Goal: Entertainment & Leisure: Consume media (video, audio)

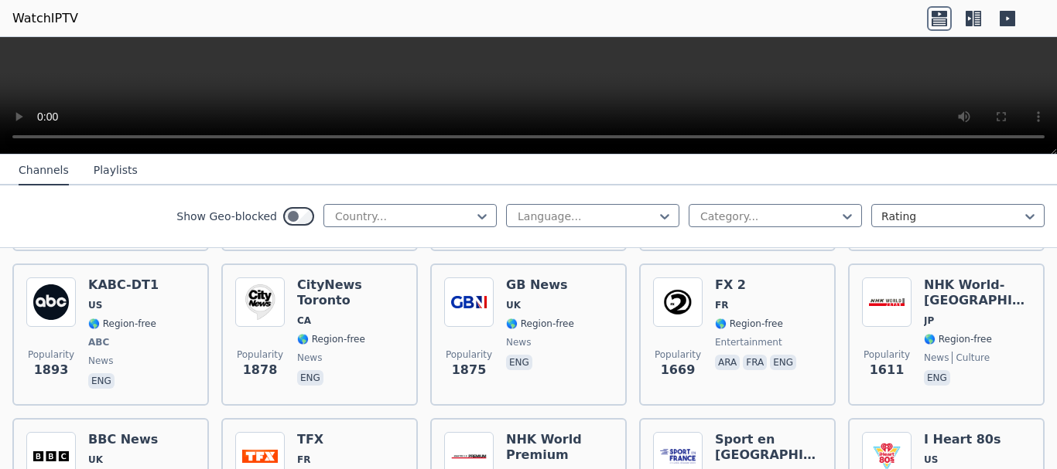
scroll to position [773, 0]
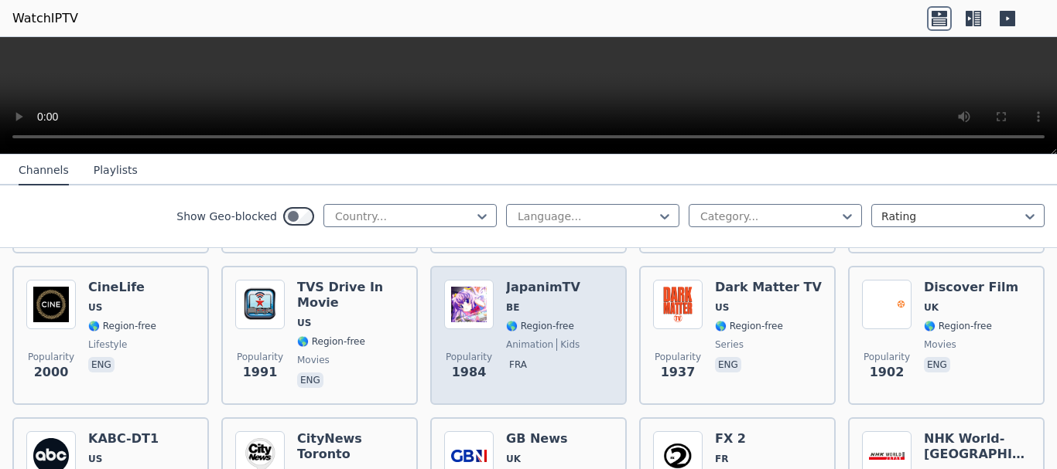
click at [589, 313] on div "Popularity 1984 JapanimTV BE 🌎 Region-free animation kids fra" at bounding box center [528, 335] width 169 height 111
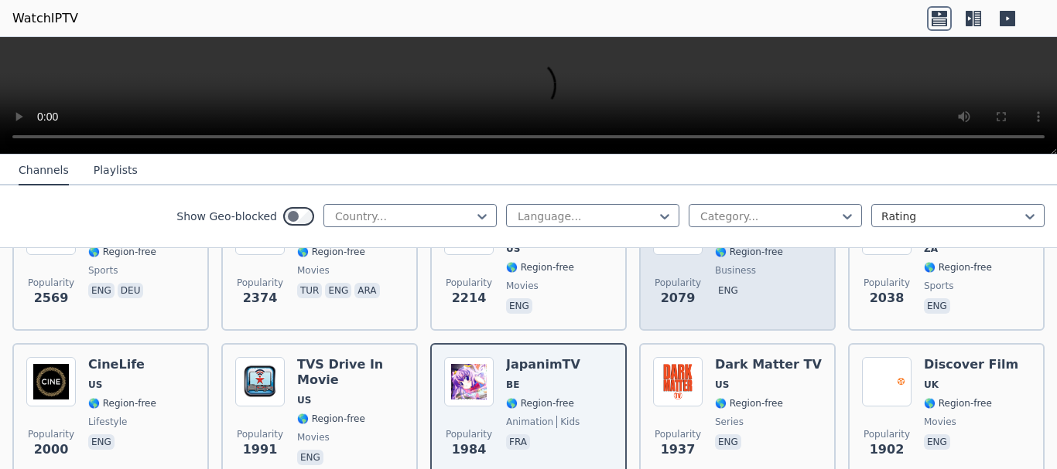
scroll to position [1005, 0]
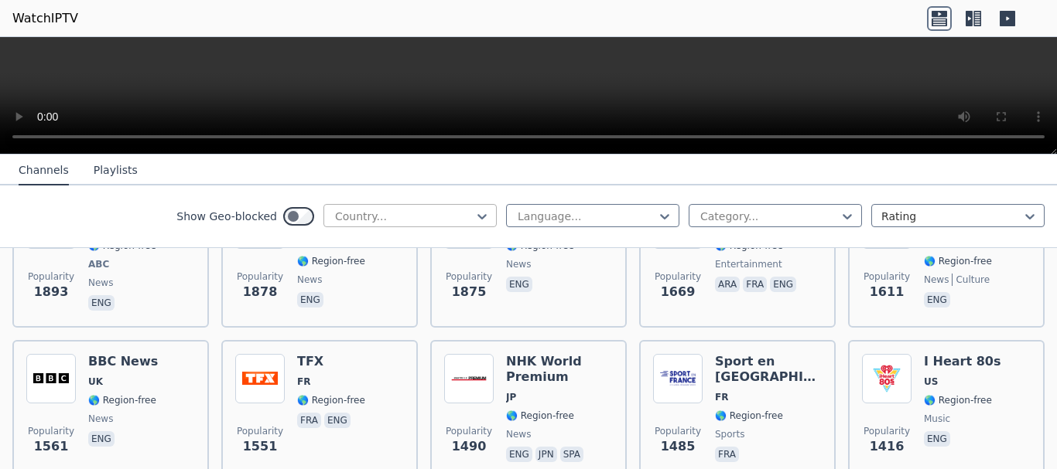
click at [384, 217] on div at bounding box center [403, 216] width 141 height 15
type input "*****"
click at [360, 244] on div "[GEOGRAPHIC_DATA]" at bounding box center [409, 251] width 173 height 28
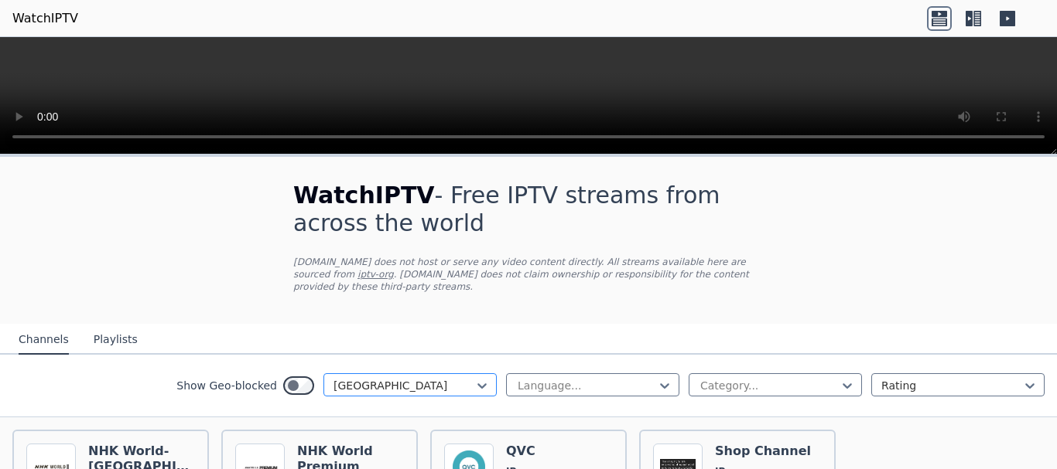
scroll to position [152, 0]
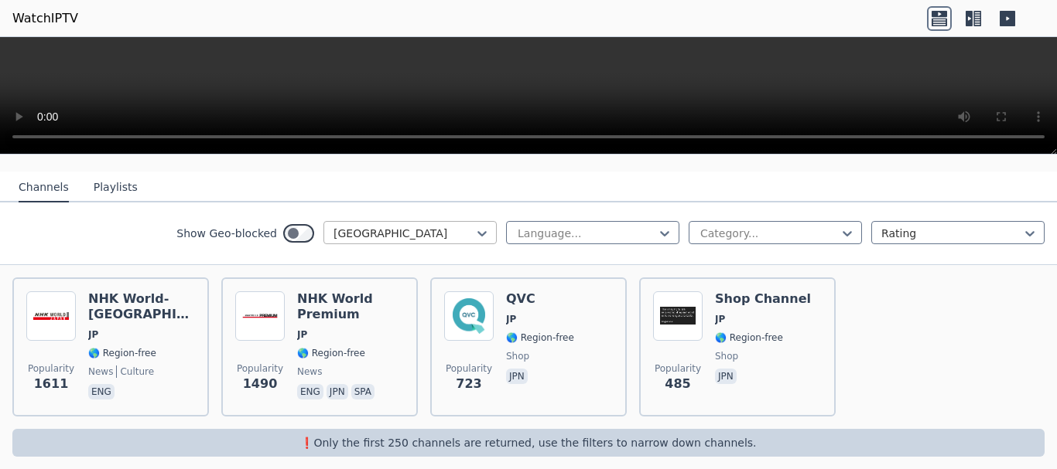
click at [443, 226] on div at bounding box center [403, 233] width 141 height 15
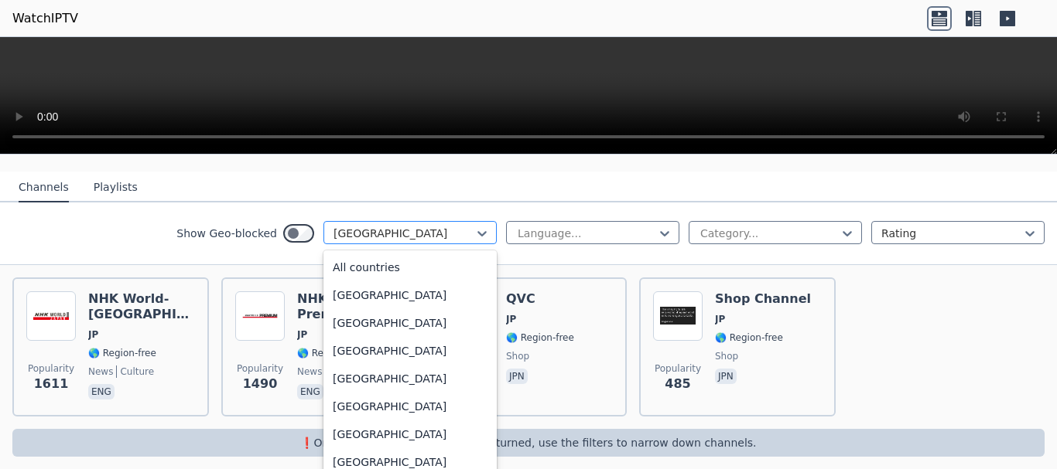
scroll to position [2469, 0]
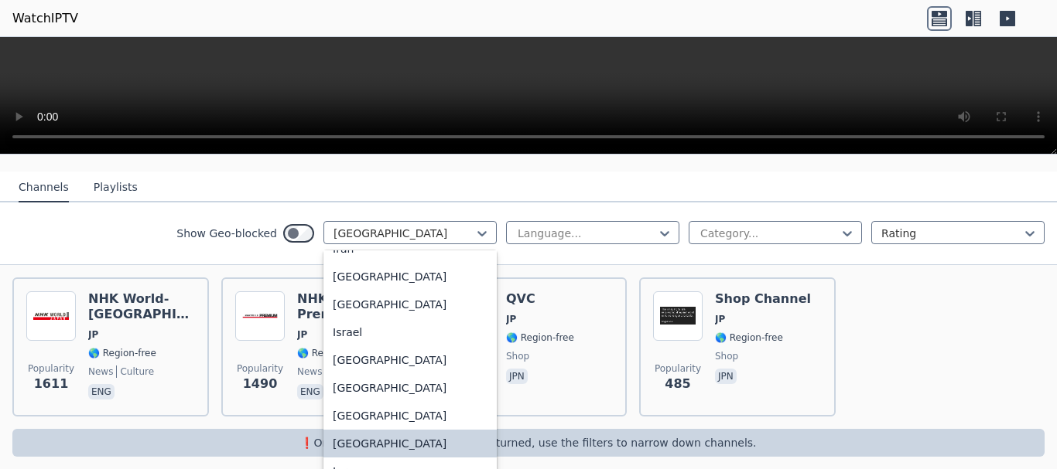
click at [360, 448] on div "[GEOGRAPHIC_DATA]" at bounding box center [409, 444] width 173 height 28
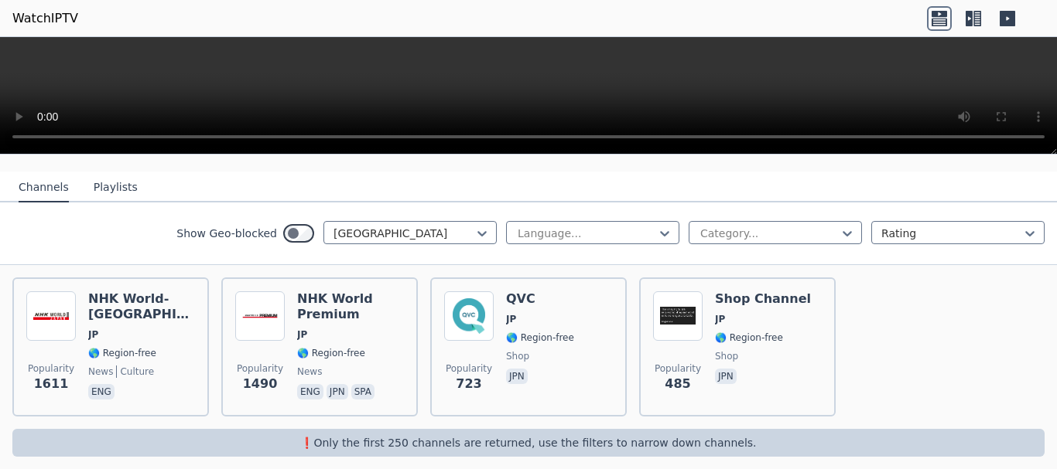
click at [562, 233] on div "Language... Category... Rating" at bounding box center [775, 233] width 538 height 25
click at [564, 231] on div "Language..." at bounding box center [592, 232] width 173 height 23
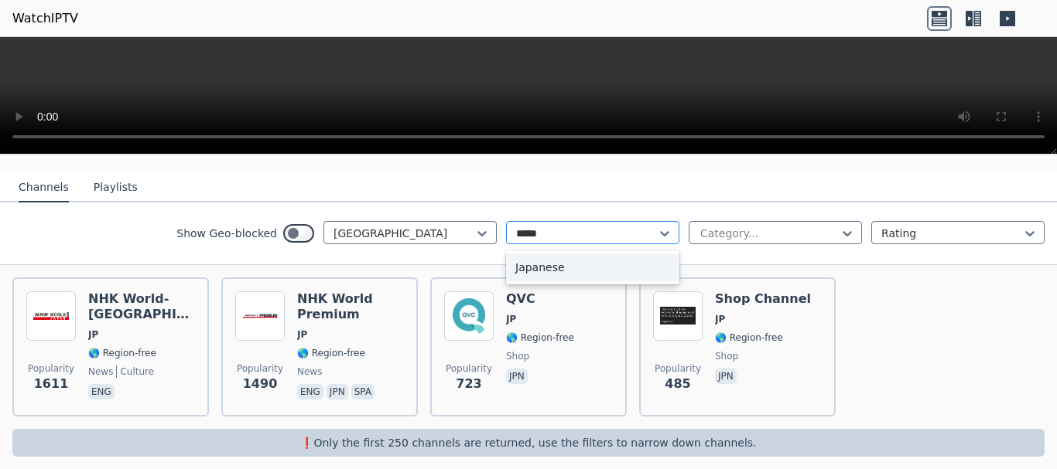
type input "******"
click at [572, 254] on div "Japanese" at bounding box center [592, 268] width 173 height 28
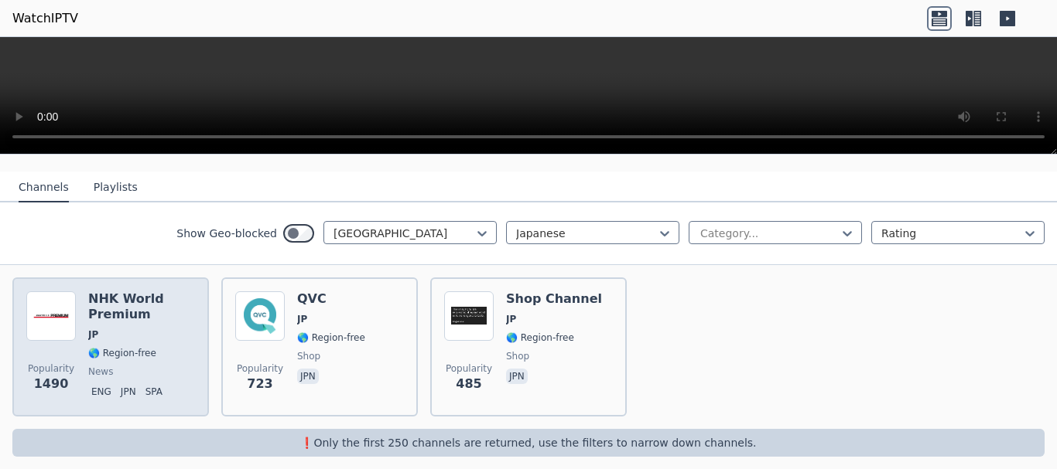
click at [122, 347] on span "🌎 Region-free" at bounding box center [122, 353] width 68 height 12
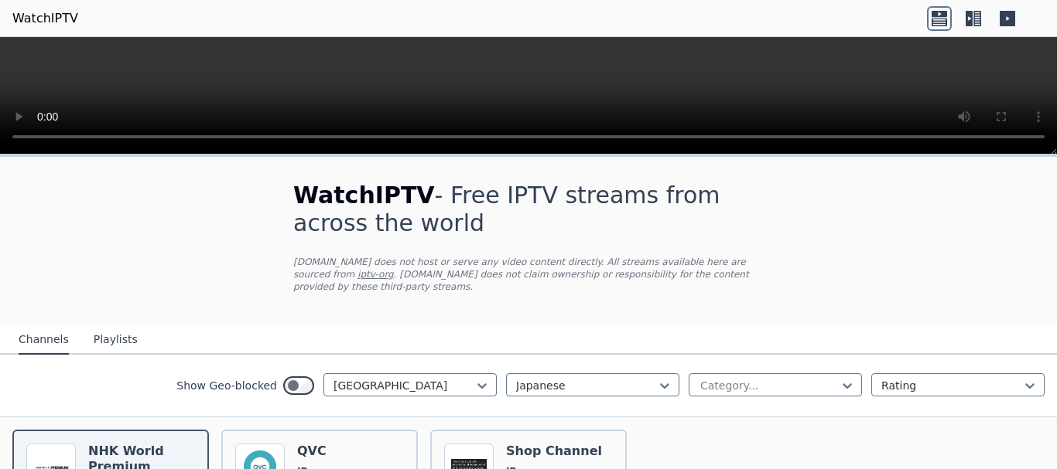
click at [595, 84] on video at bounding box center [528, 96] width 1057 height 118
